Goal: Find specific page/section: Find specific page/section

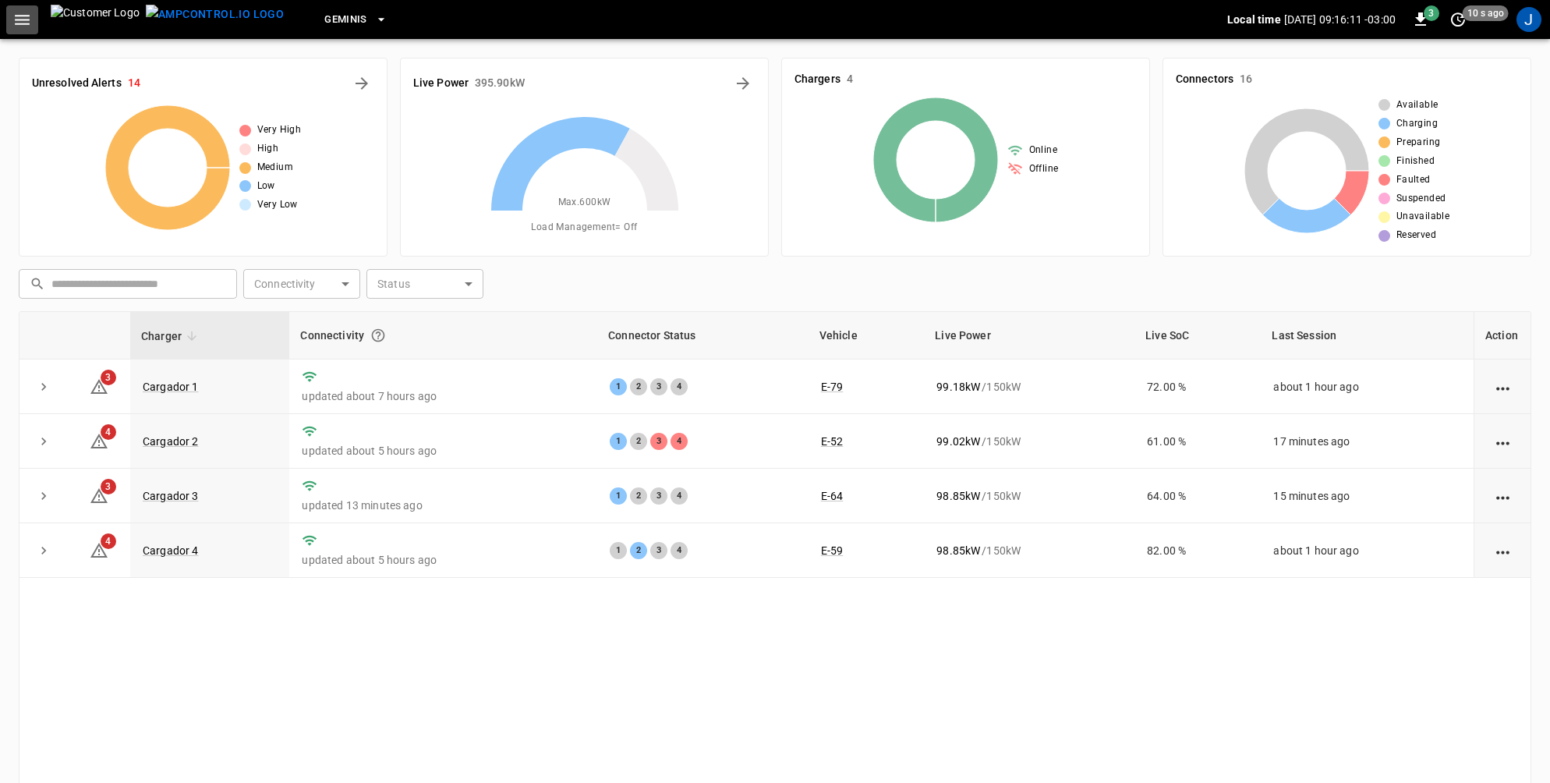
click at [25, 9] on button "button" at bounding box center [22, 19] width 32 height 29
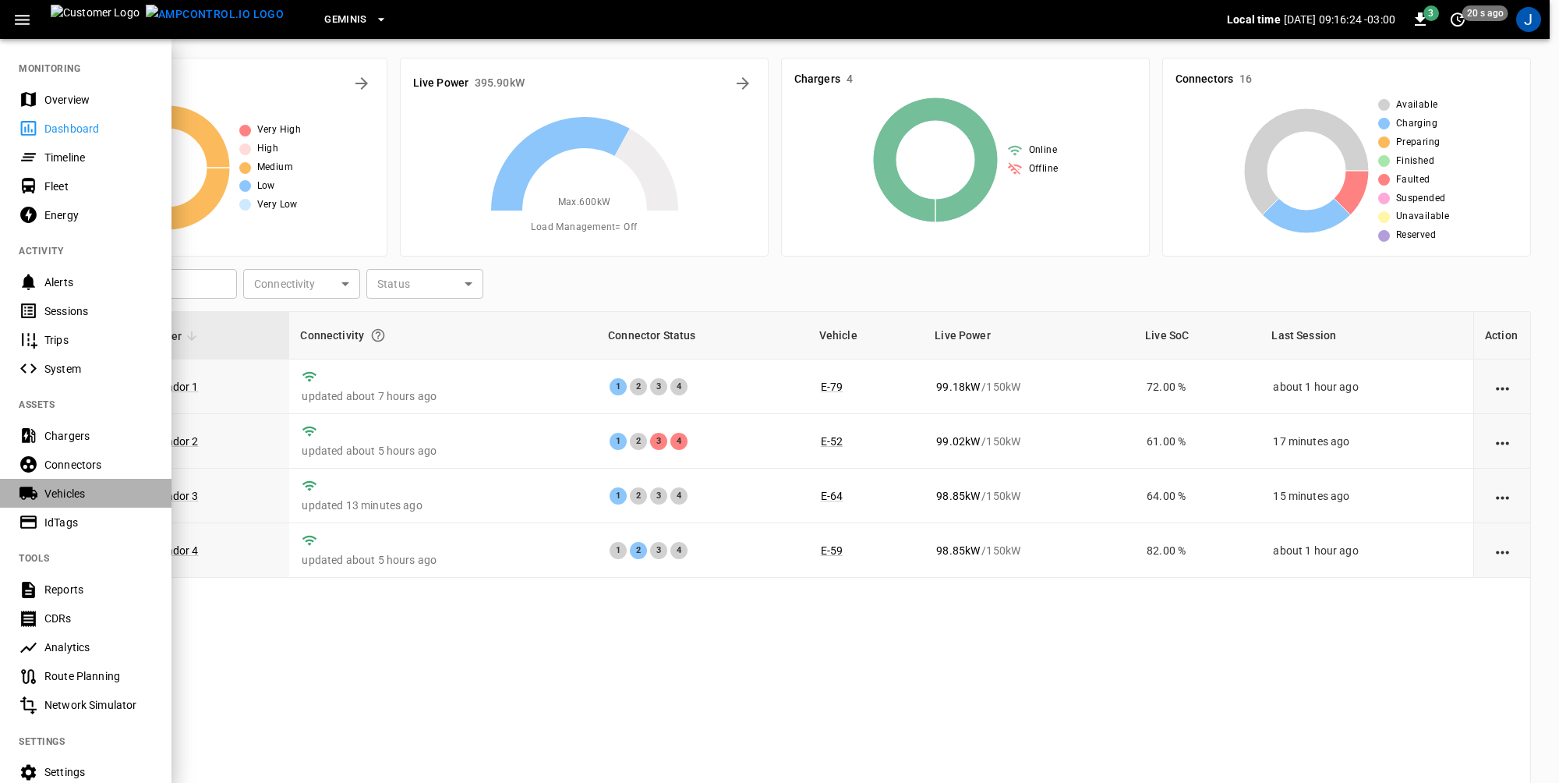
click at [76, 494] on div "Vehicles" at bounding box center [98, 494] width 108 height 16
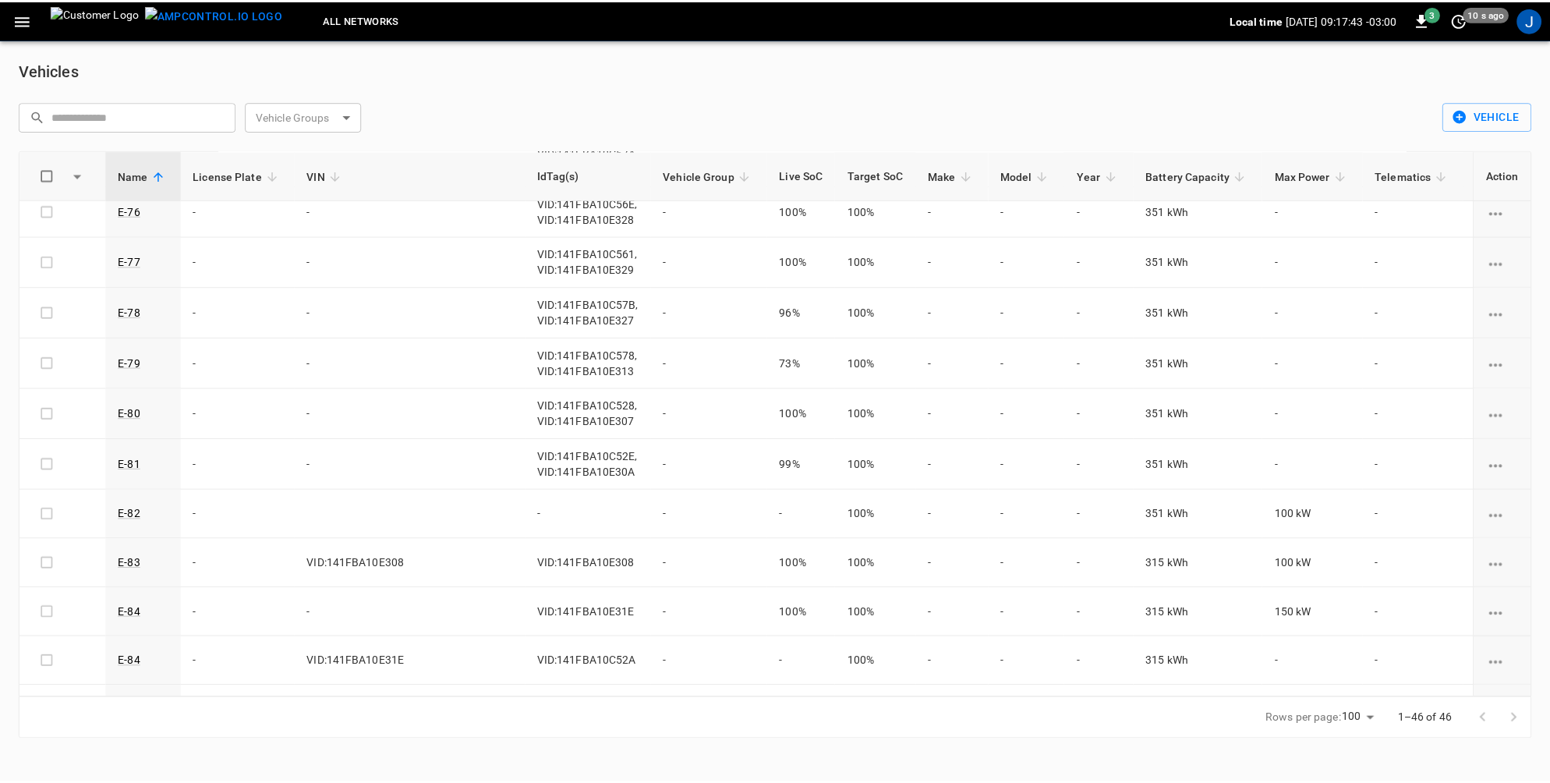
scroll to position [1793, 0]
